Goal: Information Seeking & Learning: Learn about a topic

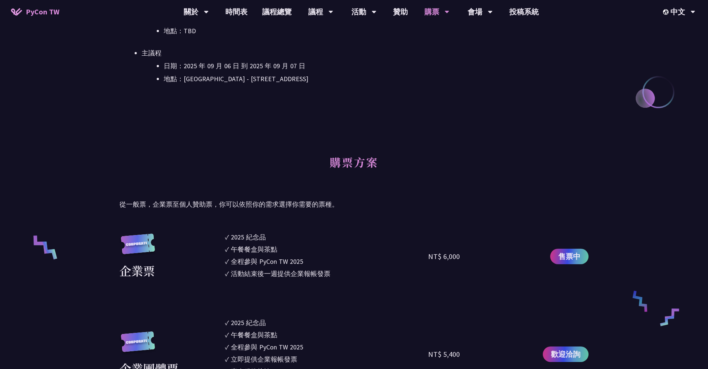
scroll to position [138, 0]
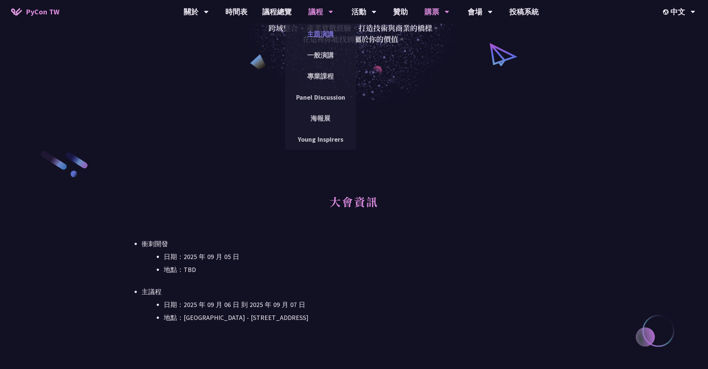
click at [316, 32] on link "主題演講" at bounding box center [320, 33] width 71 height 17
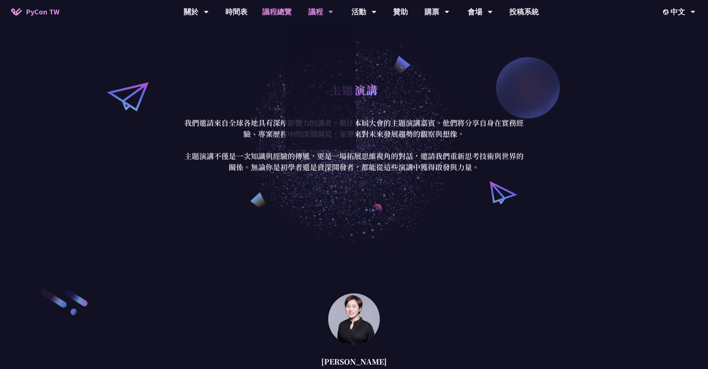
click at [282, 9] on link "議程總覽" at bounding box center [277, 12] width 44 height 24
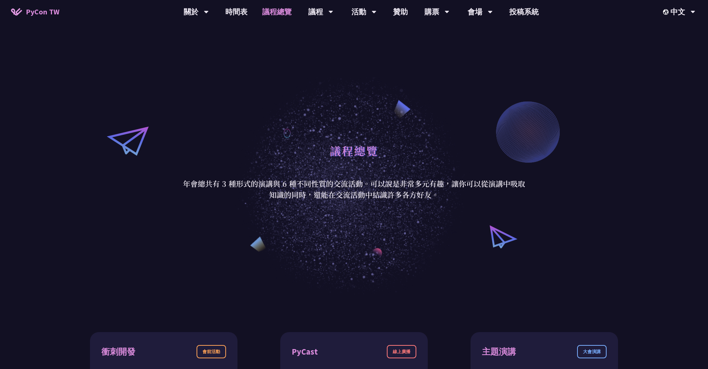
click at [31, 11] on span "PyCon TW" at bounding box center [43, 11] width 34 height 11
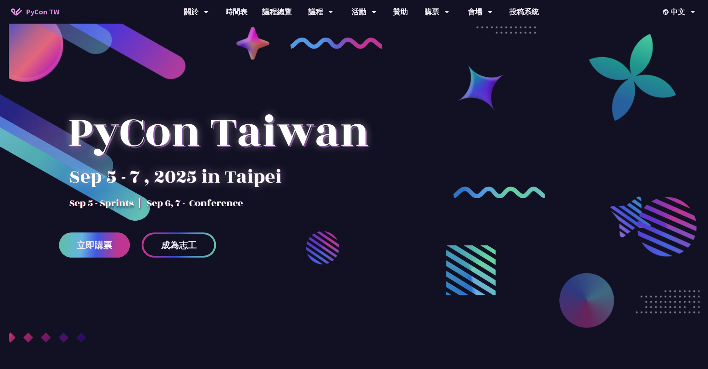
click at [109, 241] on span "立即購票" at bounding box center [94, 244] width 35 height 9
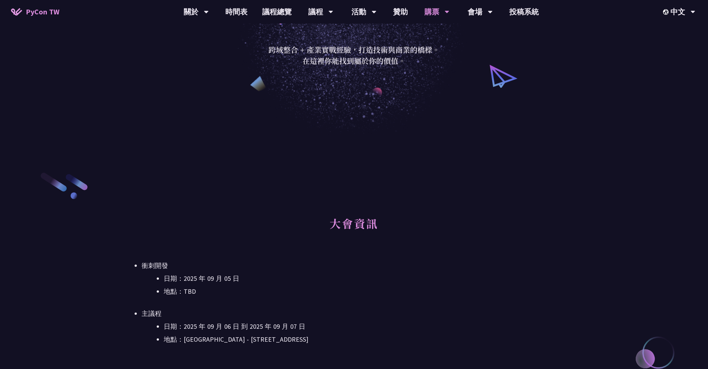
scroll to position [141, 0]
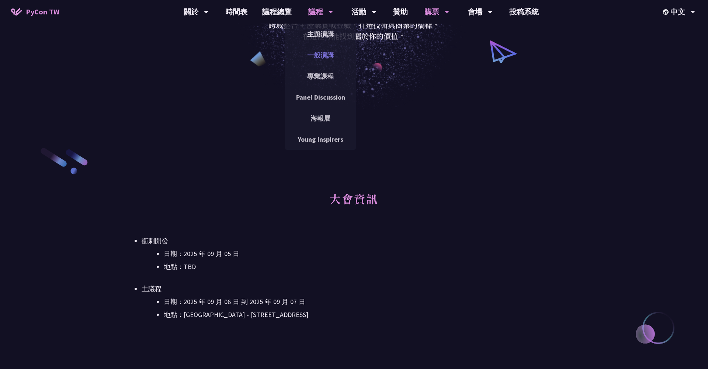
click at [319, 57] on link "一般演講" at bounding box center [320, 54] width 71 height 17
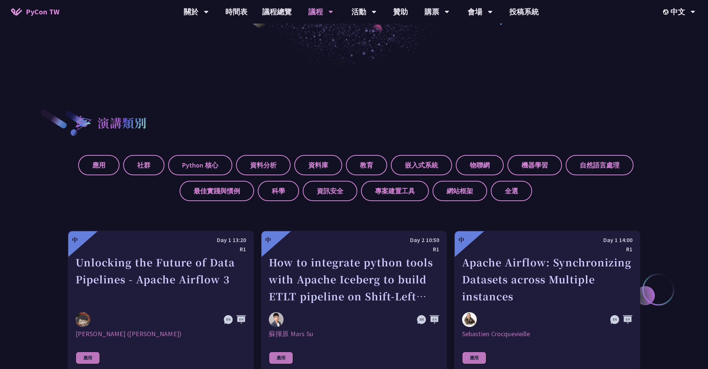
scroll to position [101, 0]
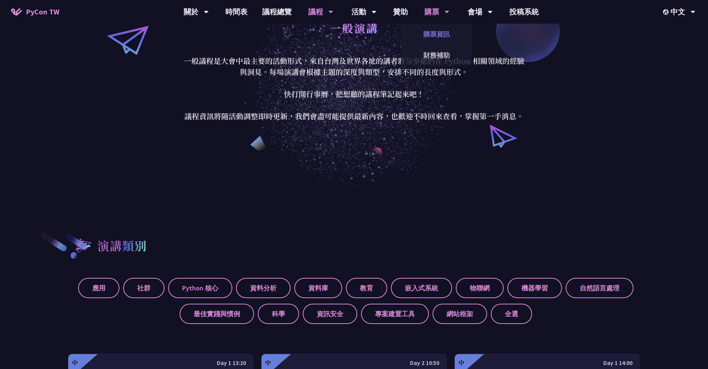
click at [429, 28] on link "購票資訊" at bounding box center [436, 33] width 71 height 17
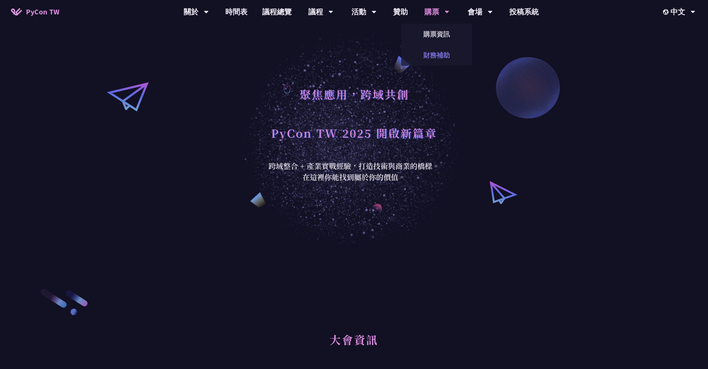
click at [436, 56] on link "財務補助" at bounding box center [436, 54] width 71 height 17
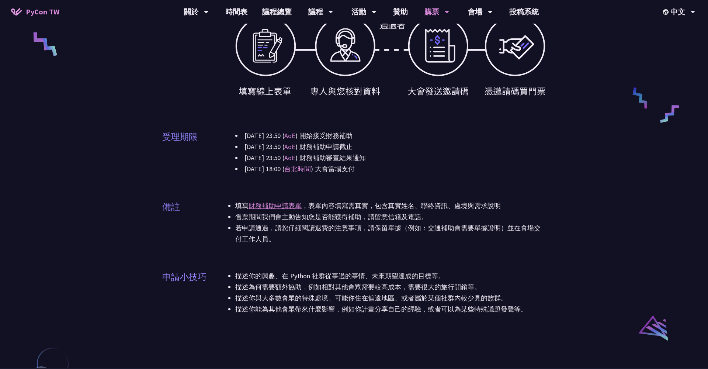
scroll to position [339, 0]
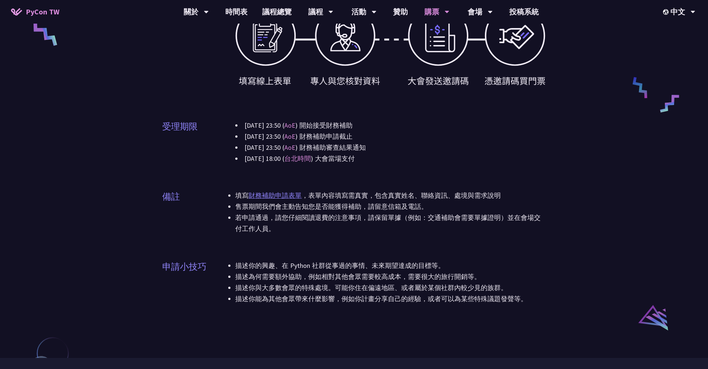
click at [276, 196] on link "財務補助申請表單" at bounding box center [274, 195] width 53 height 8
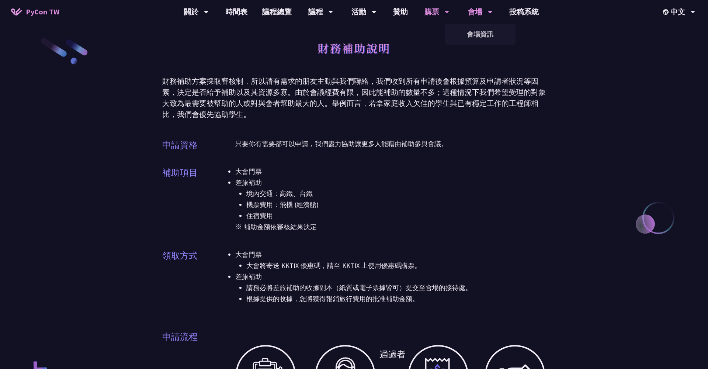
scroll to position [0, 0]
click at [438, 34] on link "購票資訊" at bounding box center [436, 33] width 71 height 17
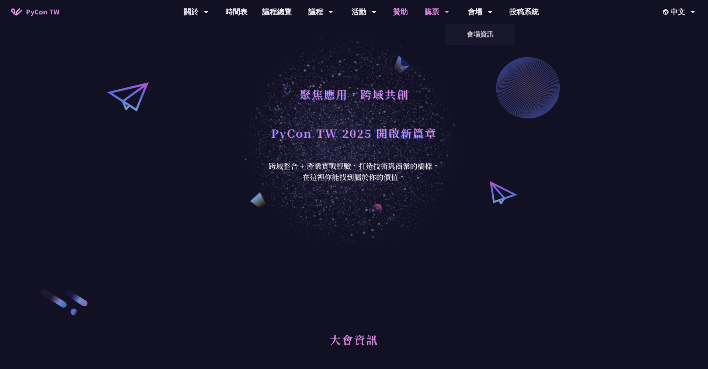
click at [396, 14] on link "贊助" at bounding box center [400, 12] width 29 height 24
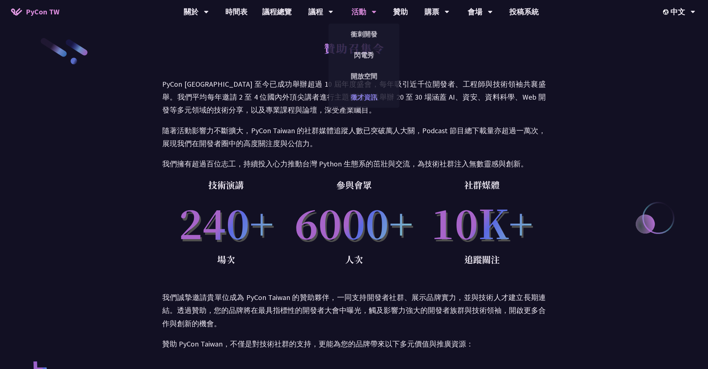
click at [366, 94] on link "徵才資訊" at bounding box center [363, 96] width 71 height 17
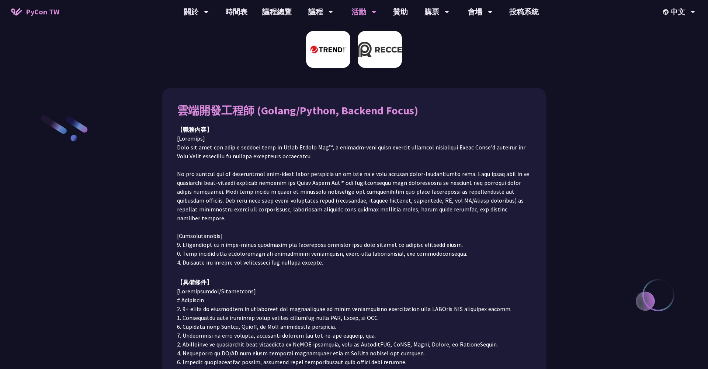
click at [378, 39] on img at bounding box center [380, 49] width 44 height 37
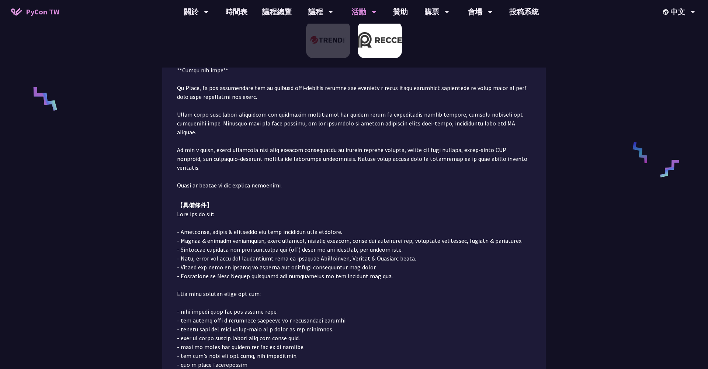
scroll to position [306, 0]
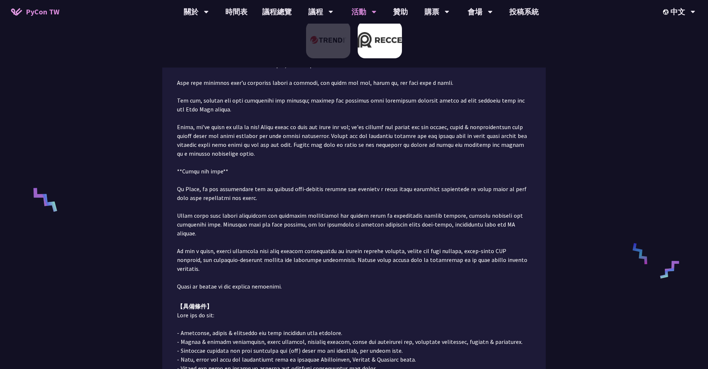
click at [563, 207] on div "Senior Software Engineer 【職務內容】 【具備條件】 前往應徵" at bounding box center [354, 252] width 708 height 851
